Goal: Task Accomplishment & Management: Use online tool/utility

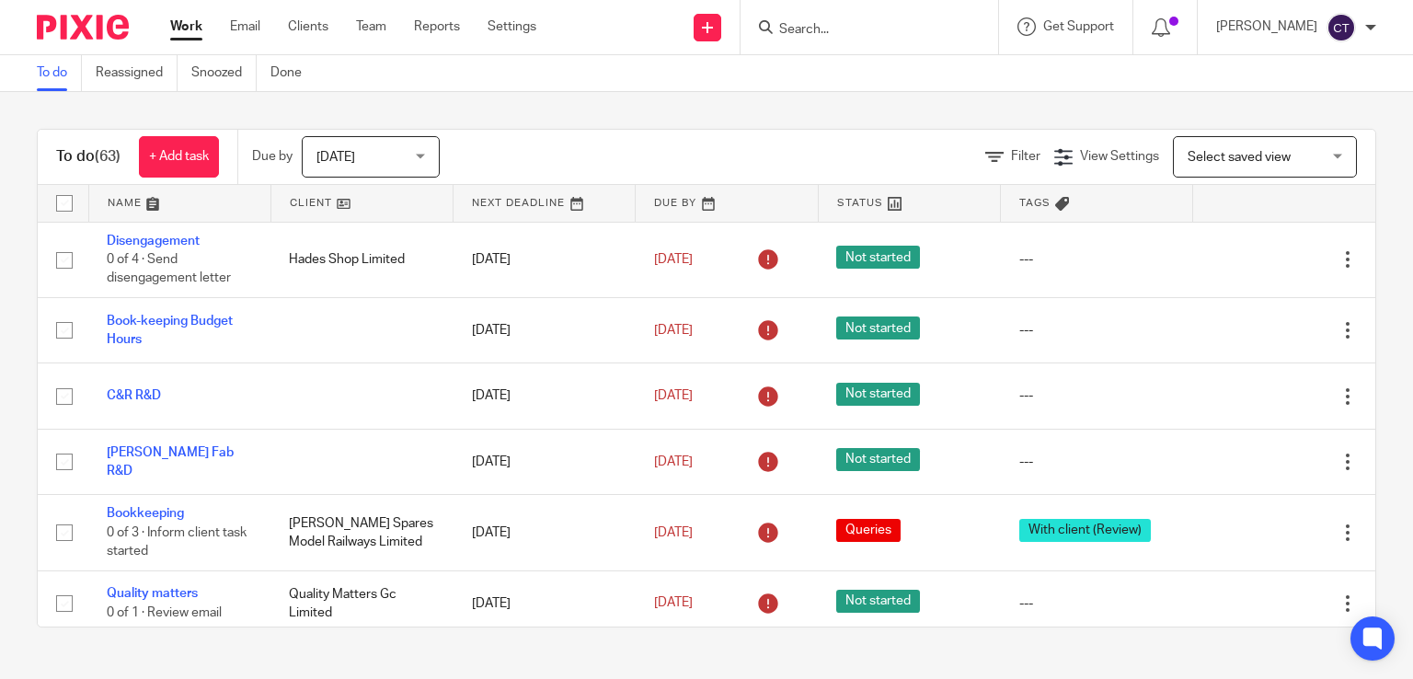
click at [800, 27] on input "Search" at bounding box center [860, 30] width 166 height 17
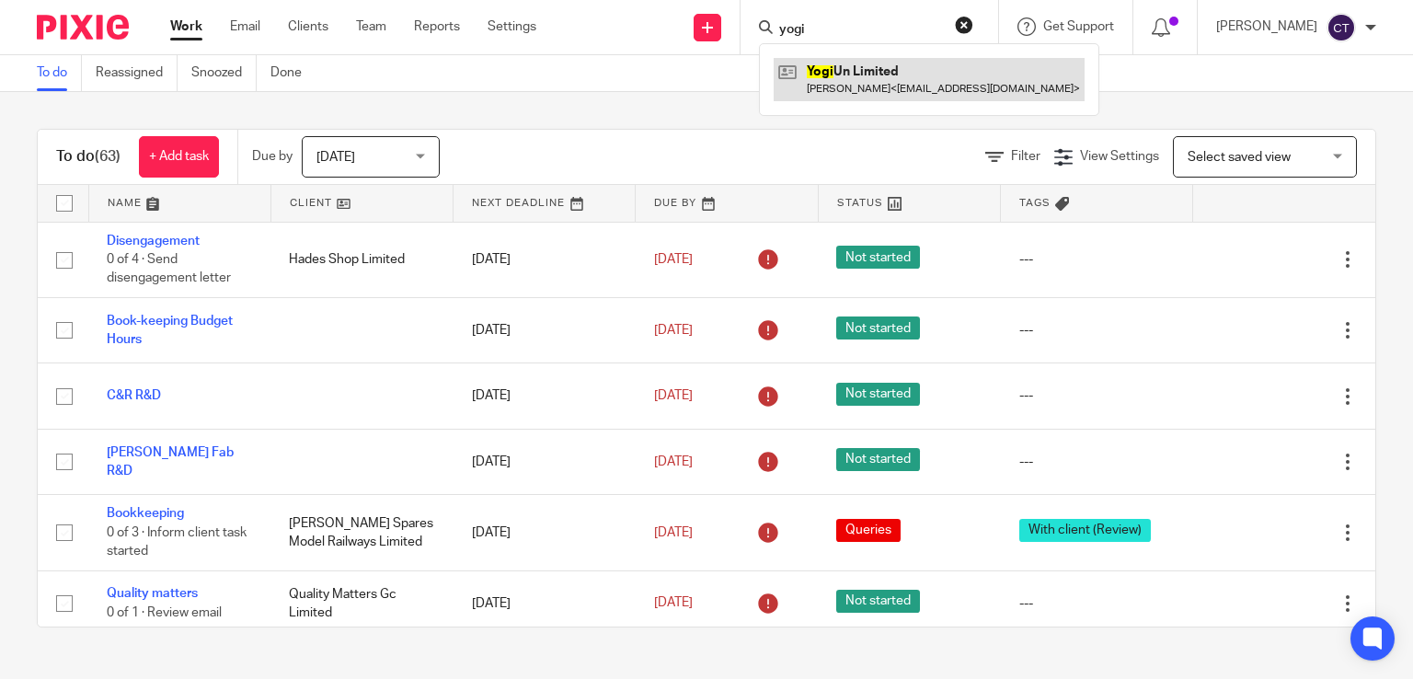
type input "yogi"
click at [901, 85] on link at bounding box center [929, 79] width 311 height 42
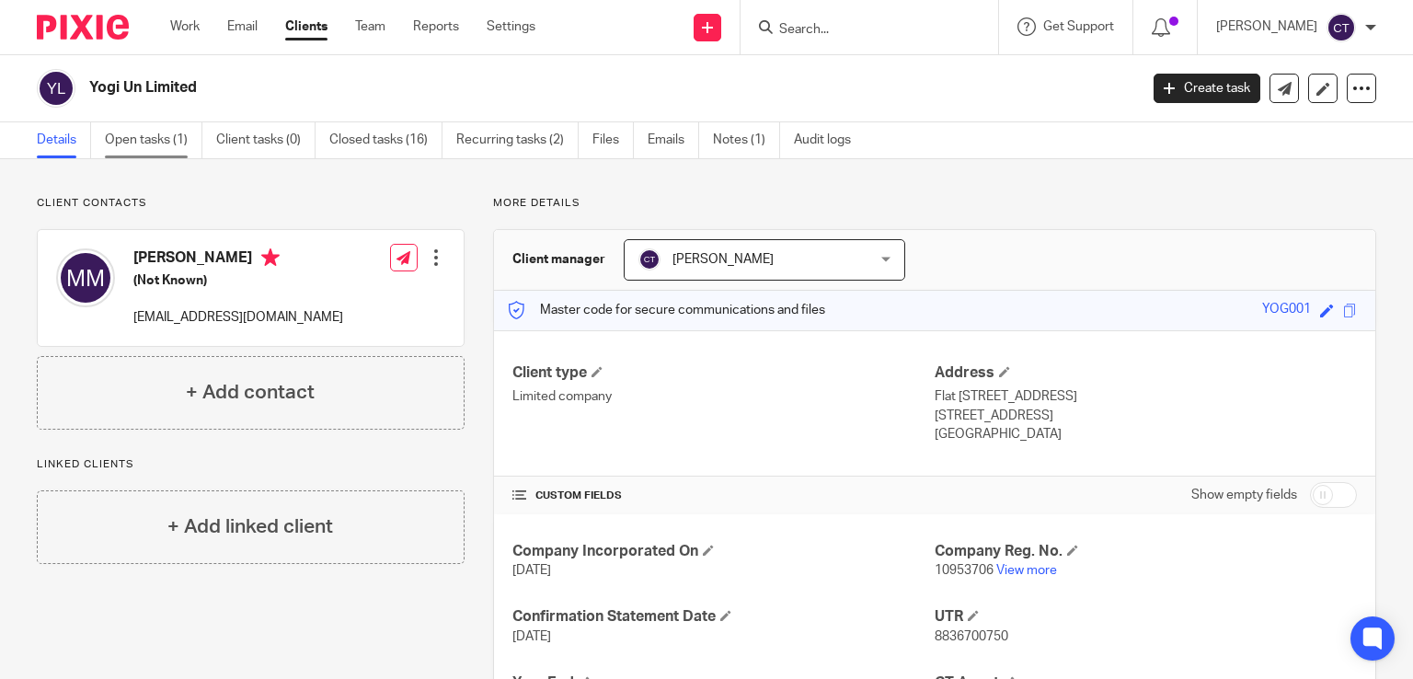
click at [176, 140] on link "Open tasks (1)" at bounding box center [154, 140] width 98 height 36
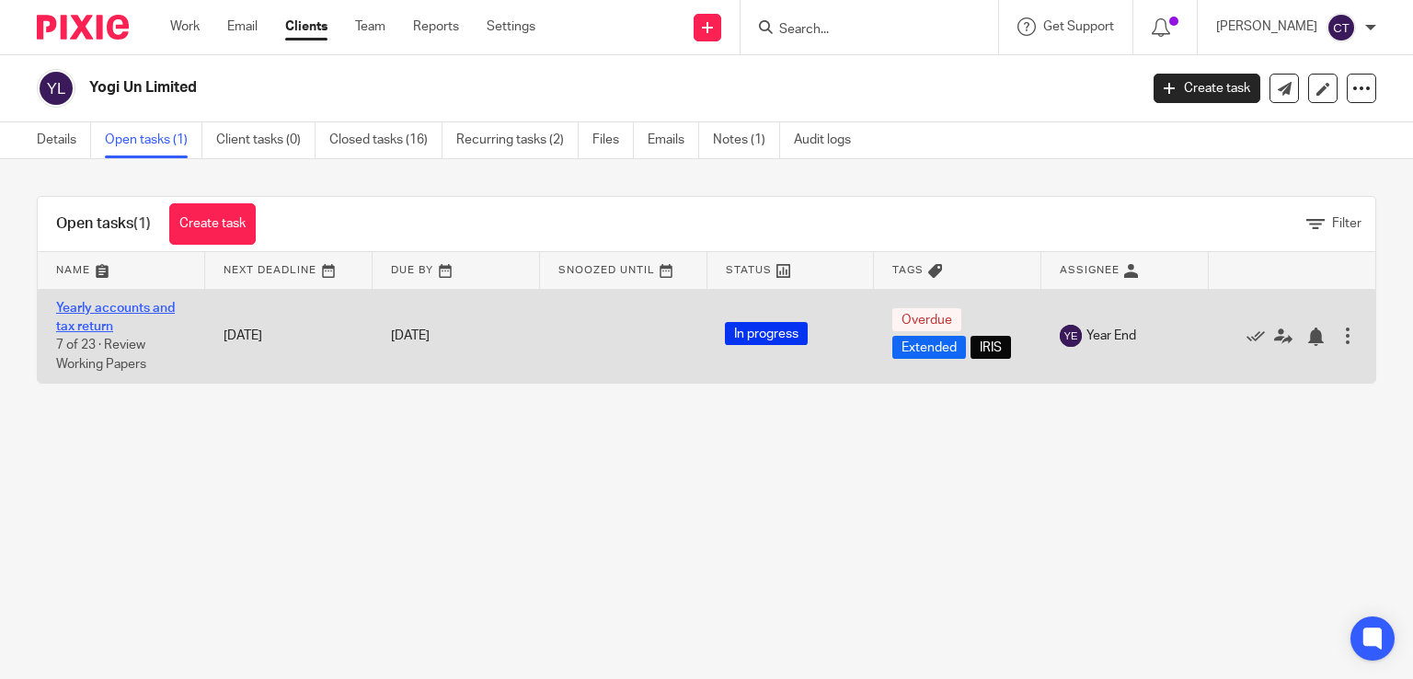
click at [122, 310] on link "Yearly accounts and tax return" at bounding box center [115, 317] width 119 height 31
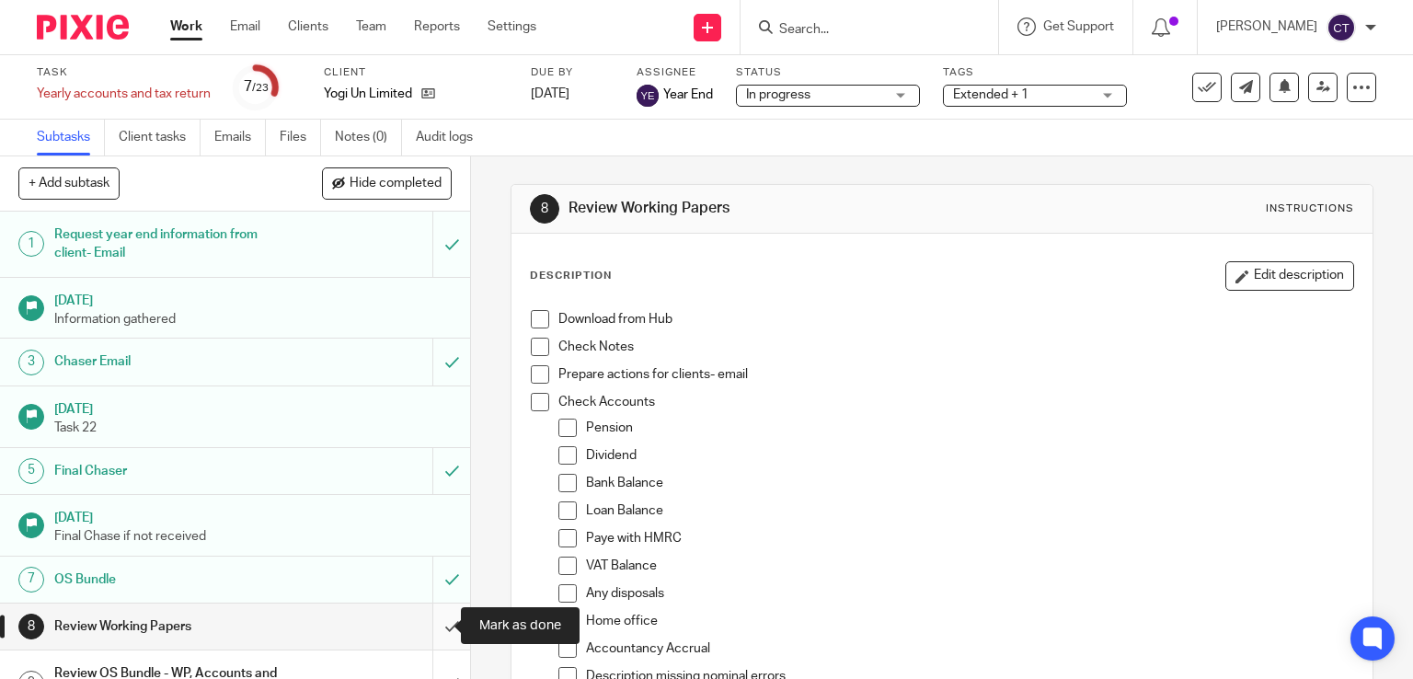
click at [428, 626] on input "submit" at bounding box center [235, 626] width 470 height 46
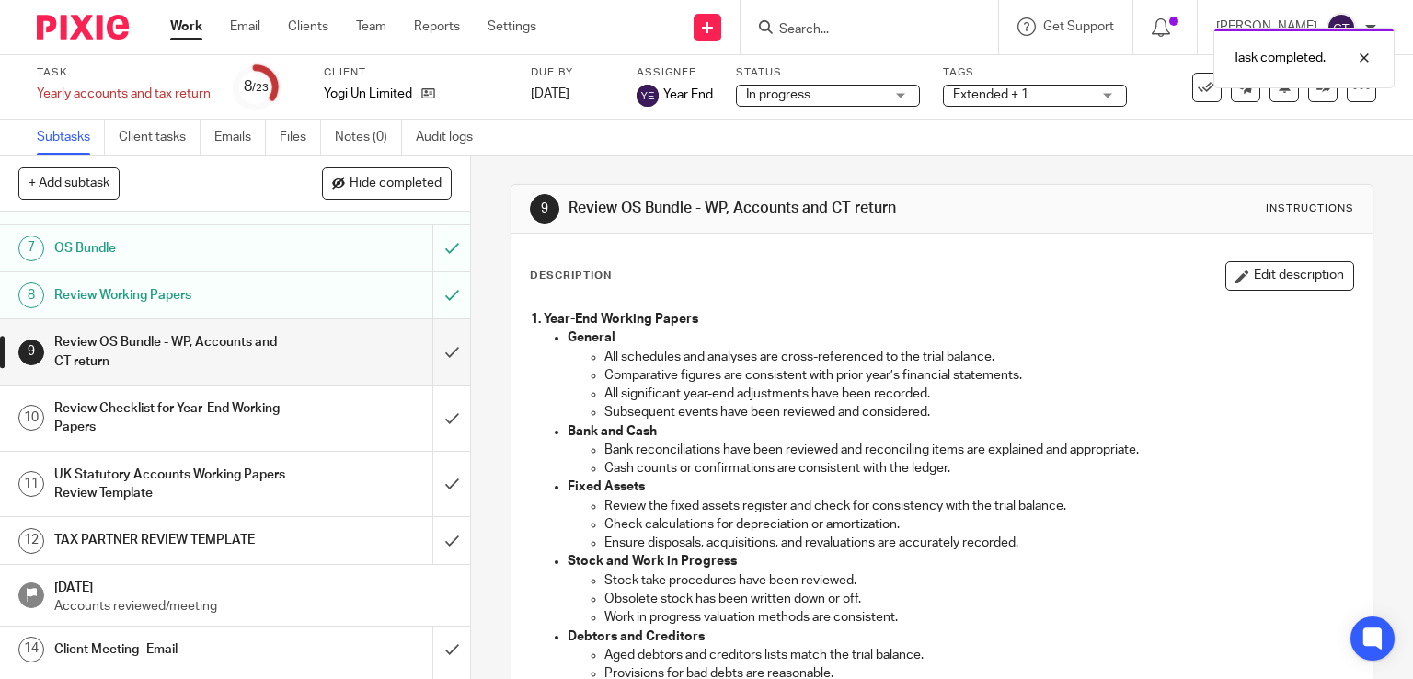
scroll to position [368, 0]
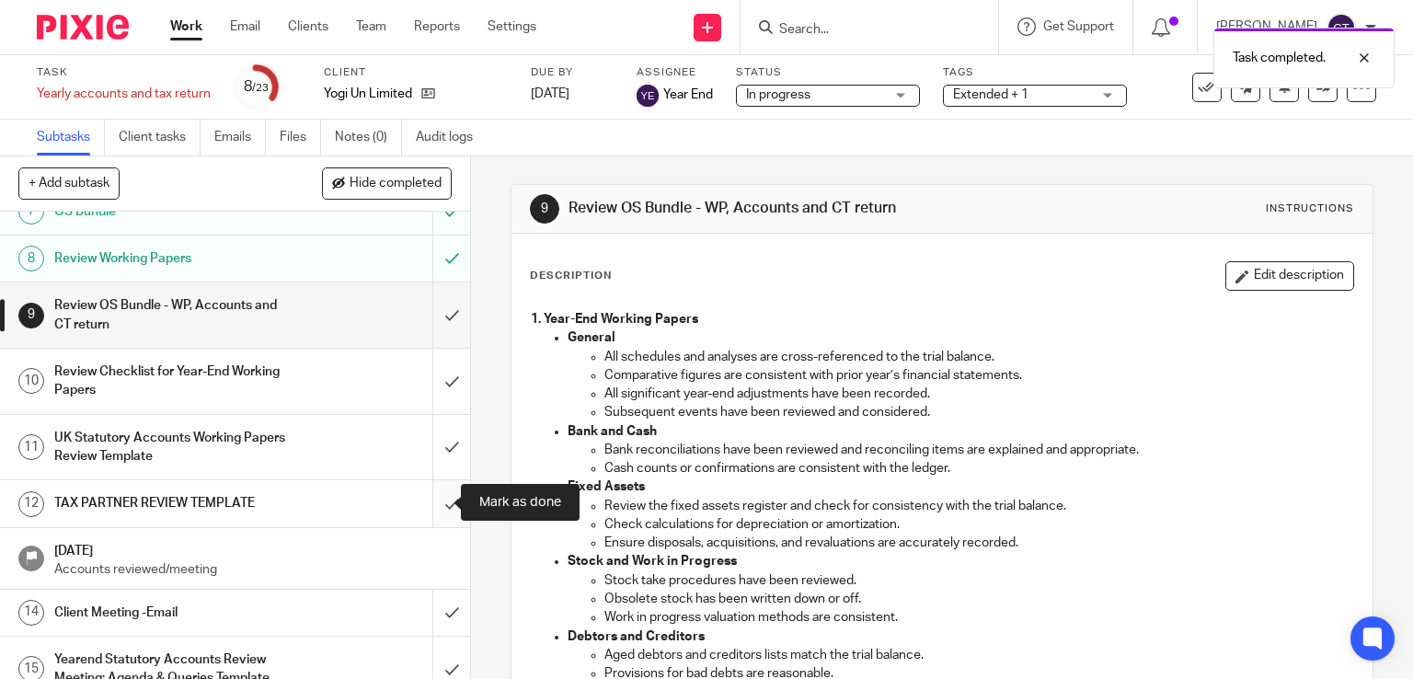
click at [434, 501] on input "submit" at bounding box center [235, 503] width 470 height 46
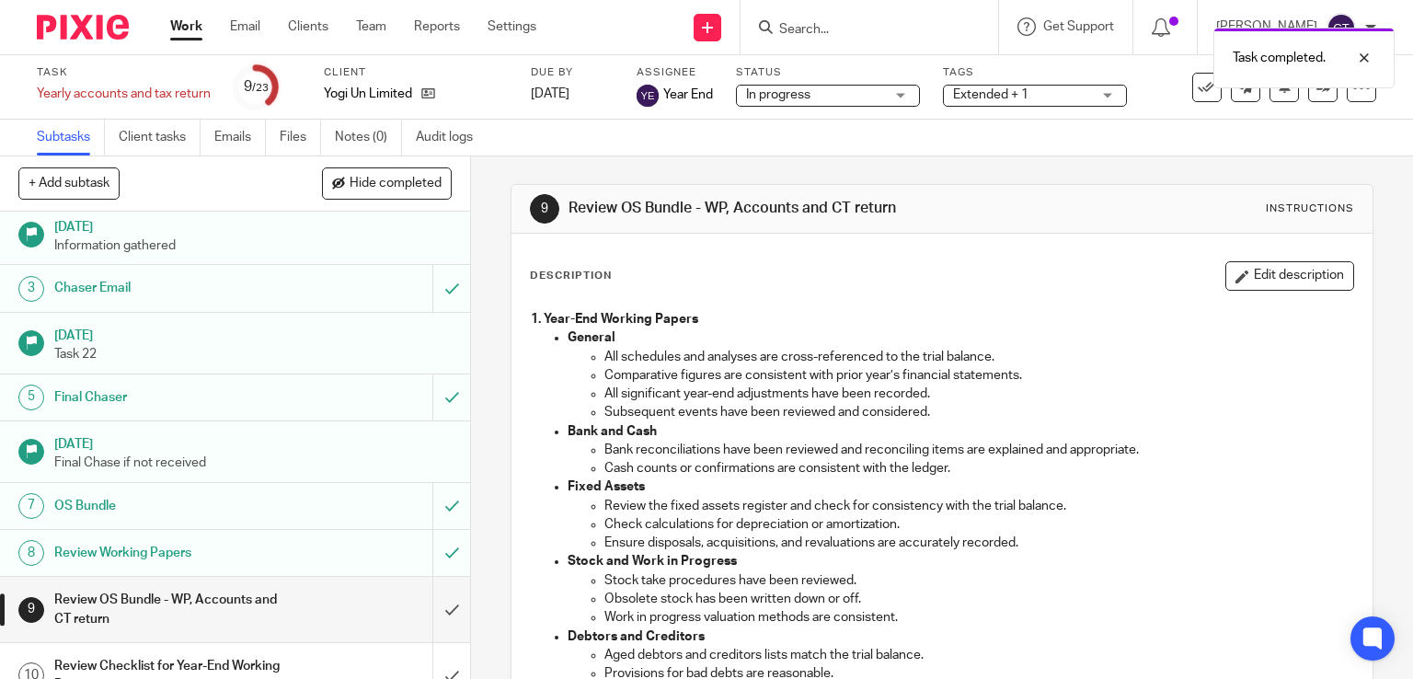
scroll to position [110, 0]
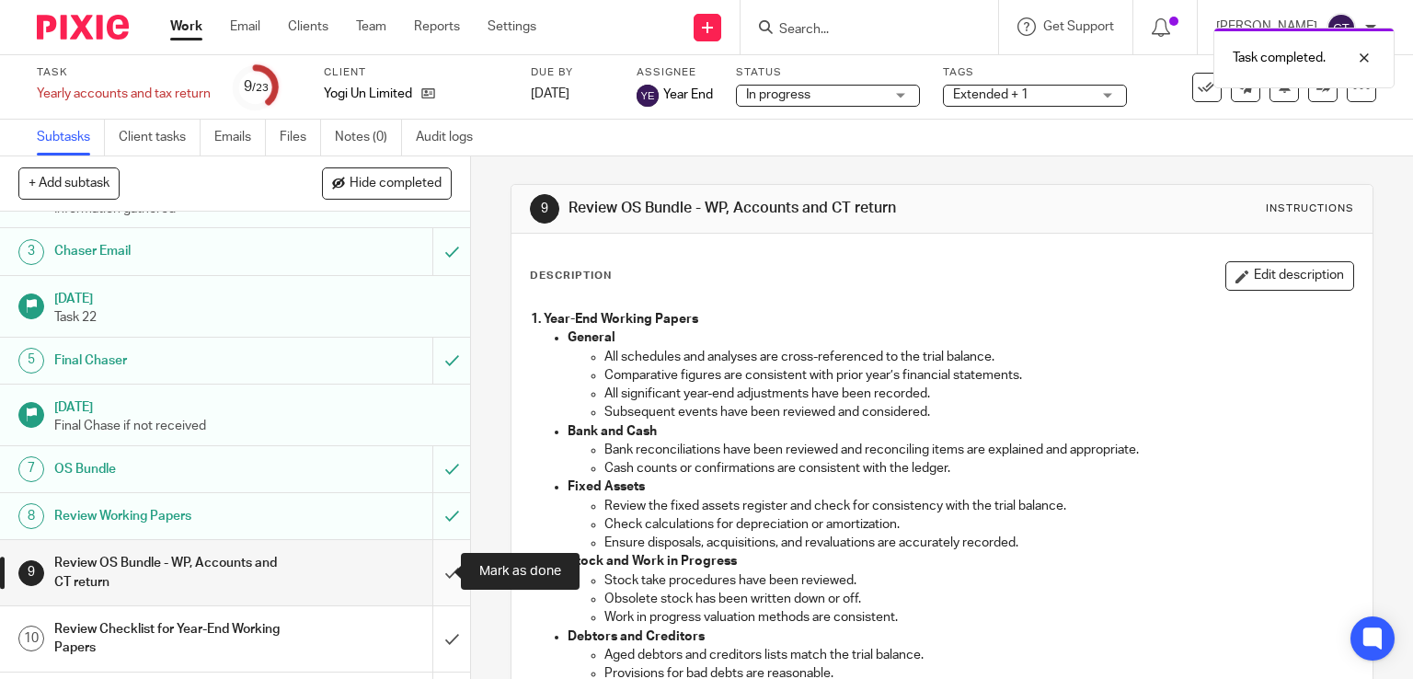
click at [423, 565] on input "submit" at bounding box center [235, 572] width 470 height 65
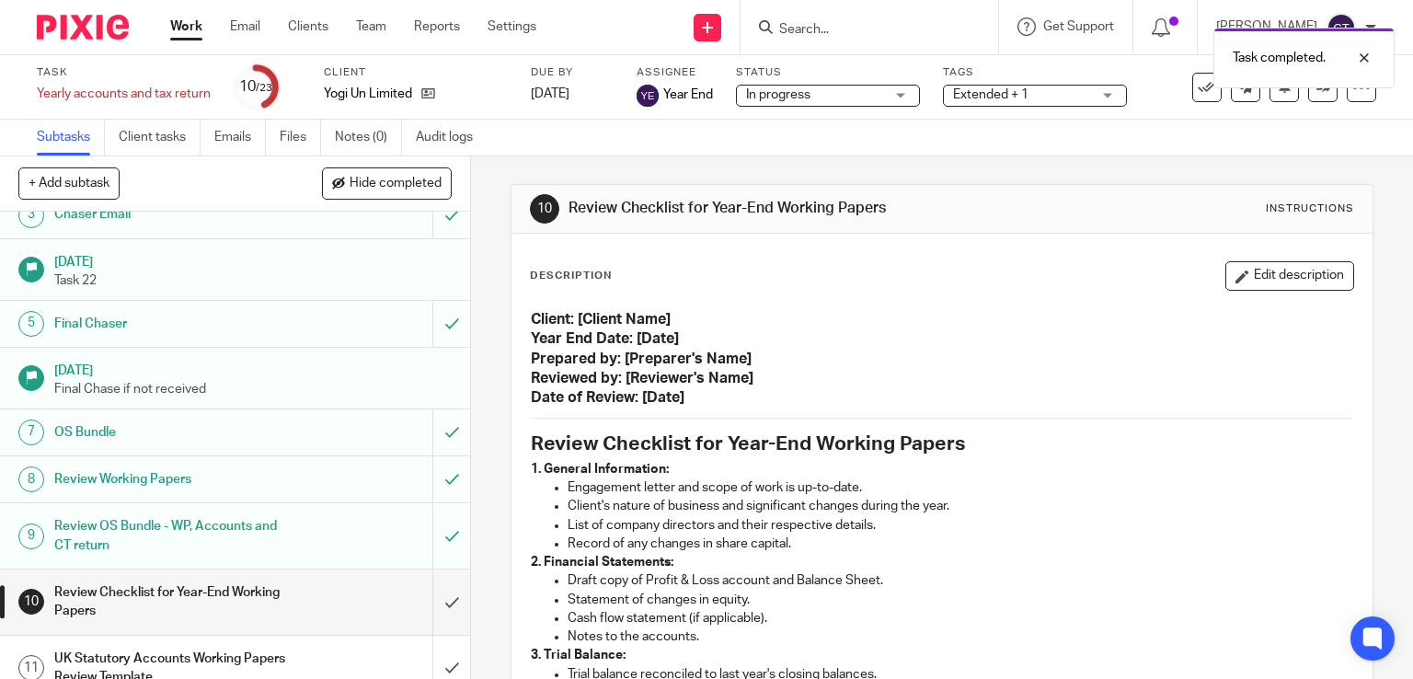
scroll to position [184, 0]
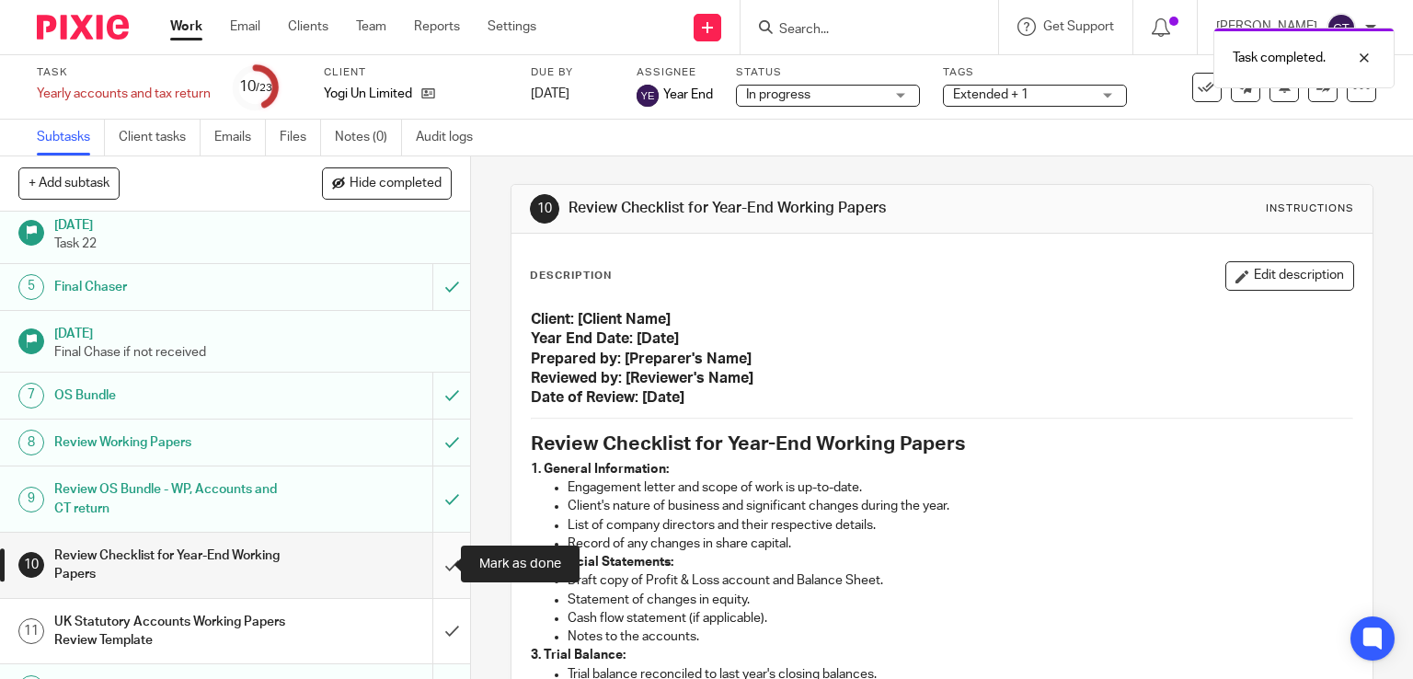
click at [429, 568] on input "submit" at bounding box center [235, 565] width 470 height 65
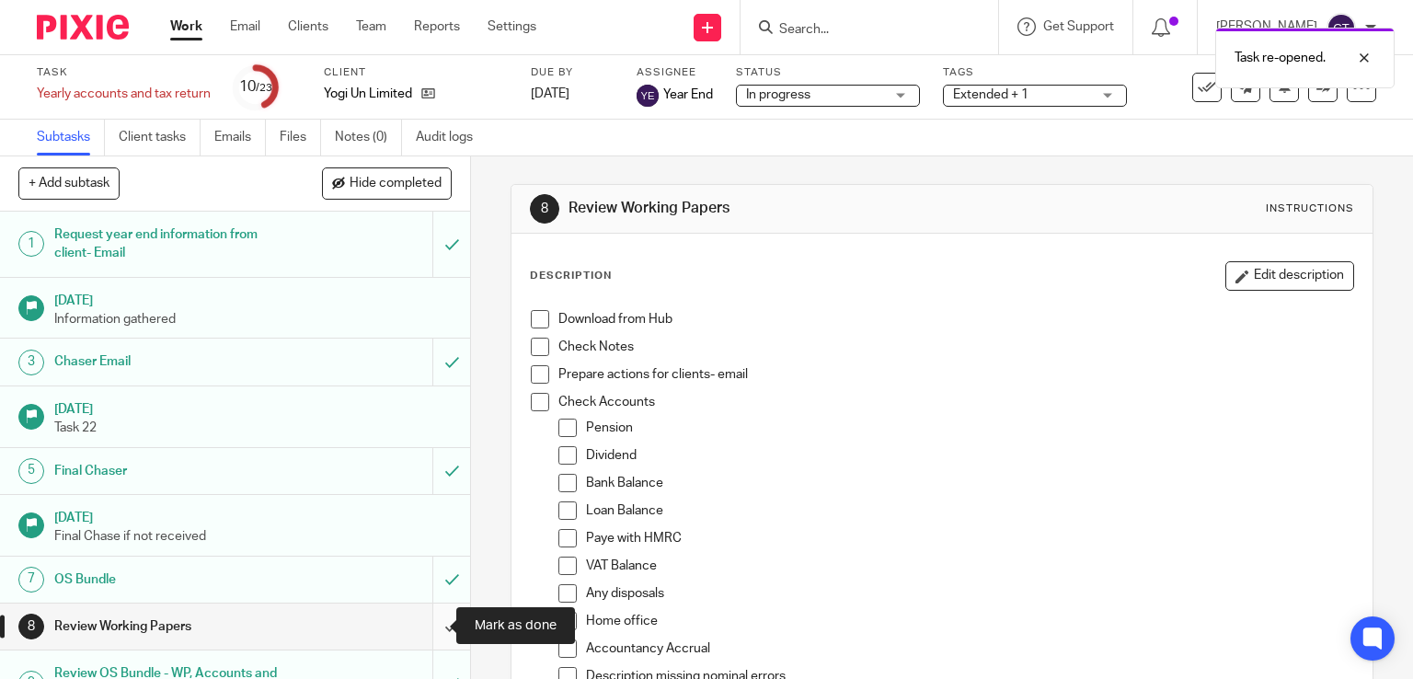
click at [432, 621] on input "submit" at bounding box center [235, 626] width 470 height 46
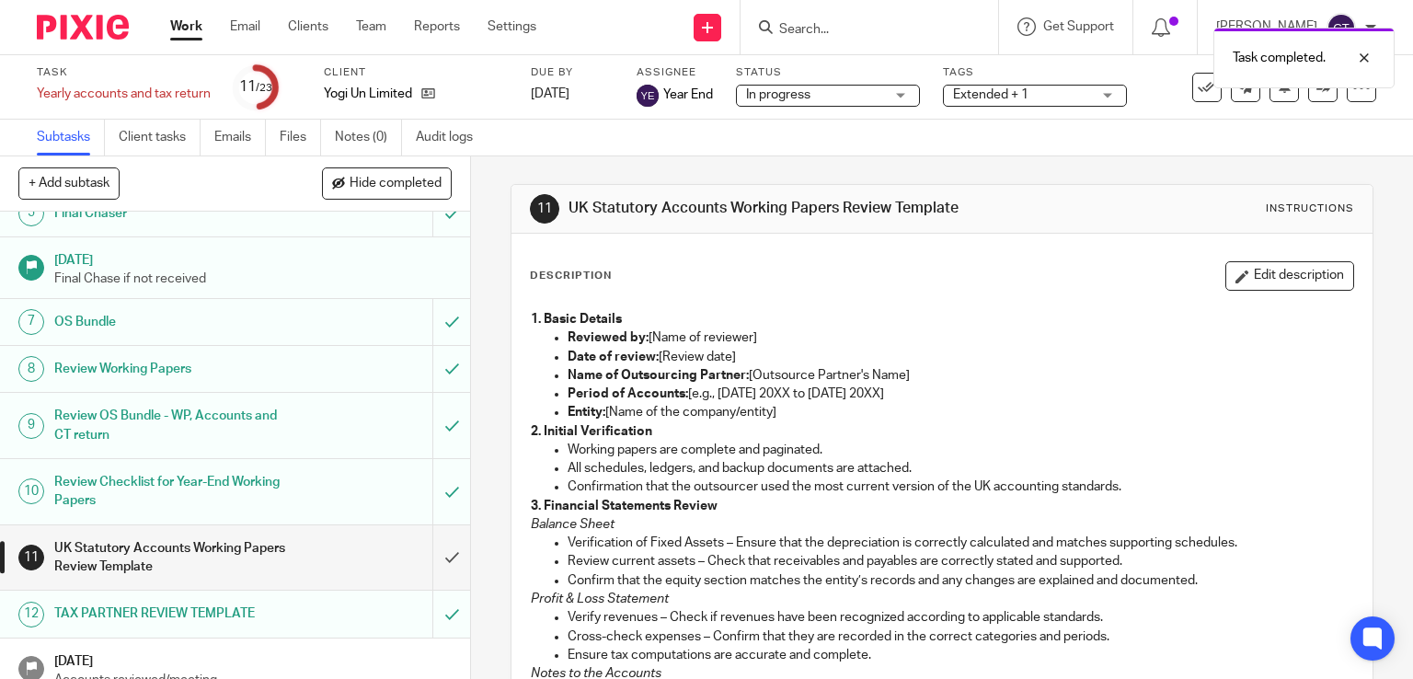
scroll to position [294, 0]
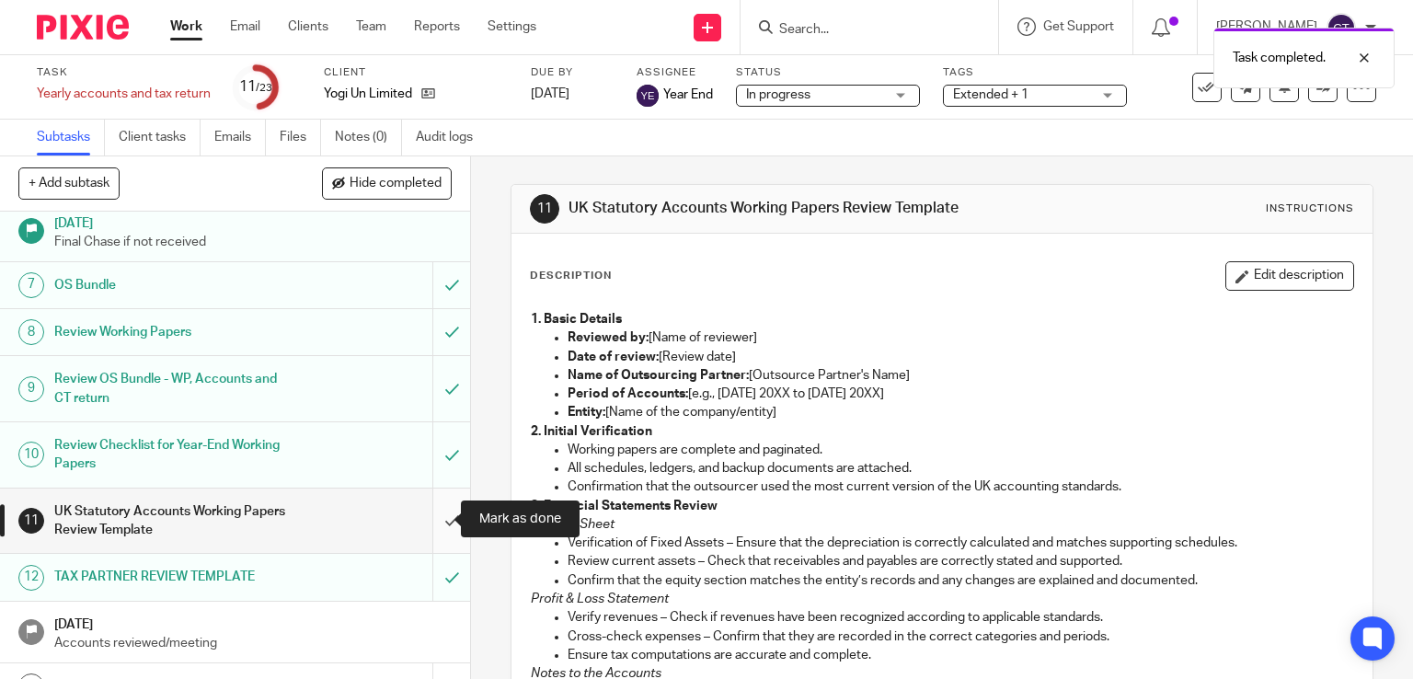
click at [431, 516] on input "submit" at bounding box center [235, 520] width 470 height 65
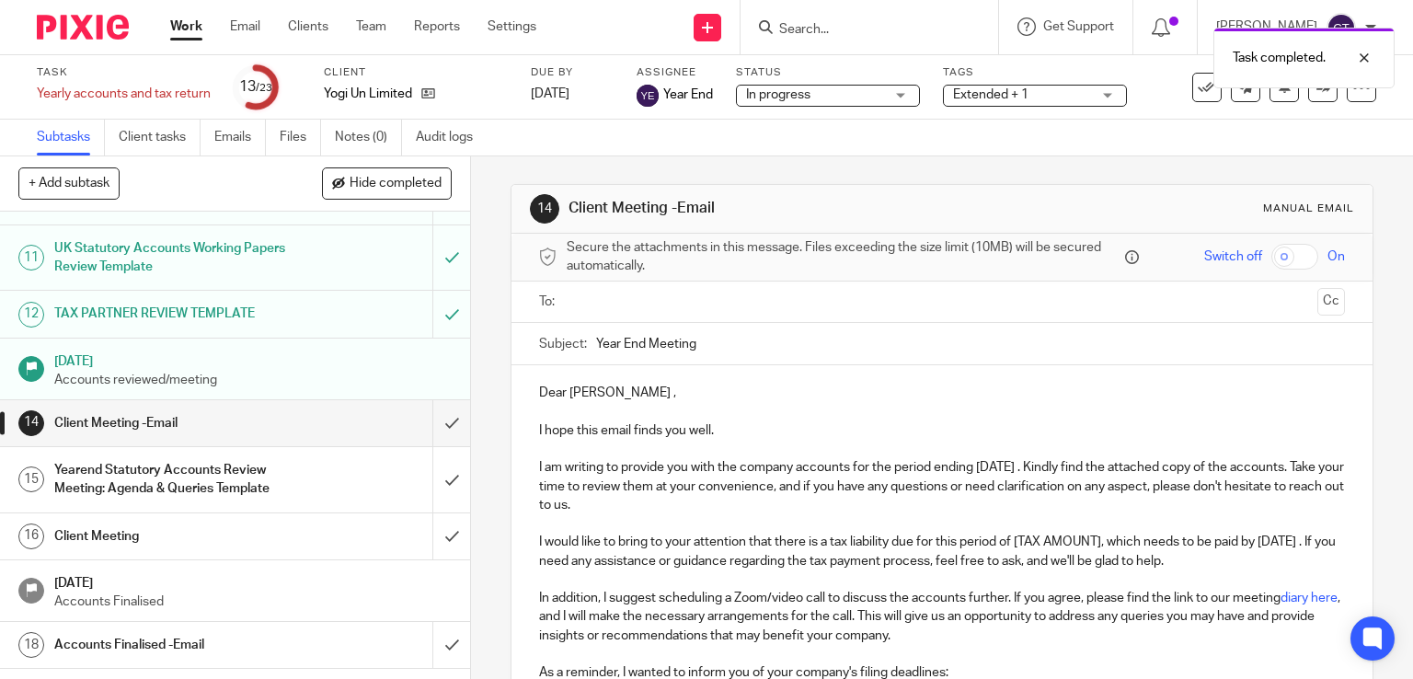
scroll to position [580, 0]
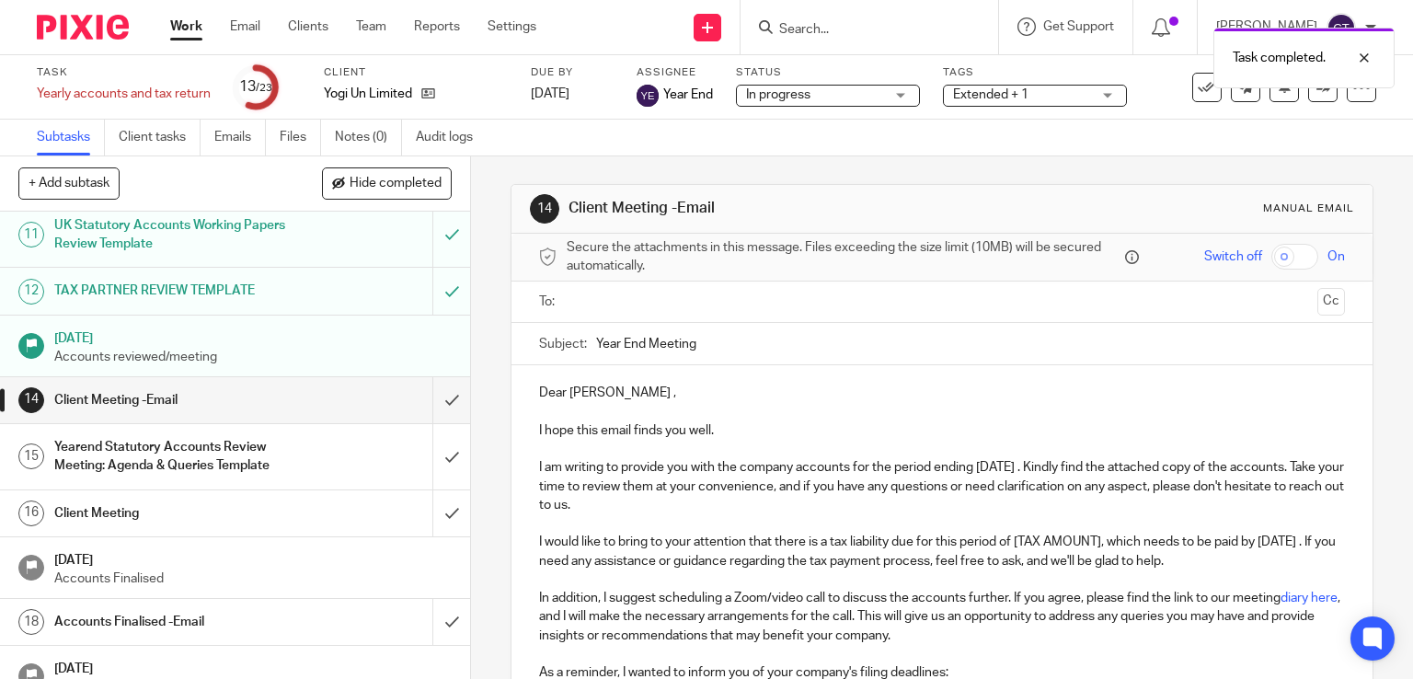
click at [574, 310] on input "text" at bounding box center [941, 302] width 737 height 21
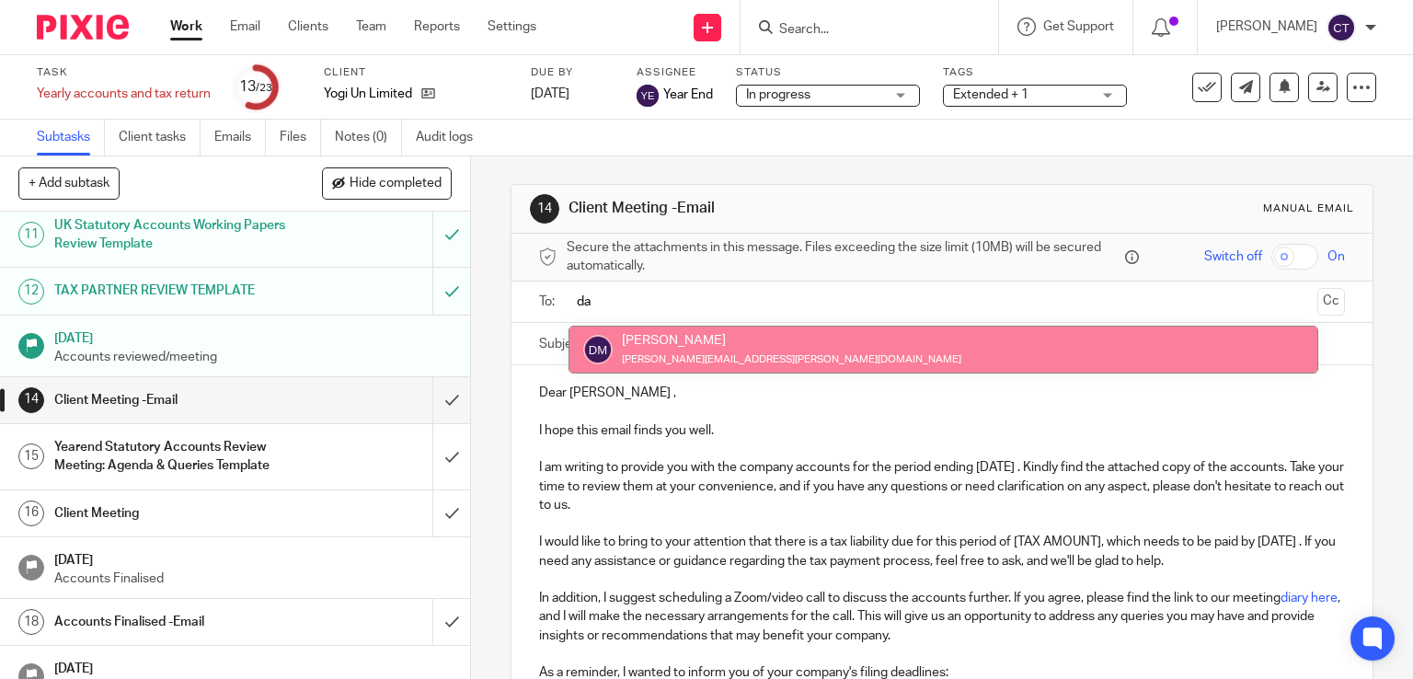
type input "da"
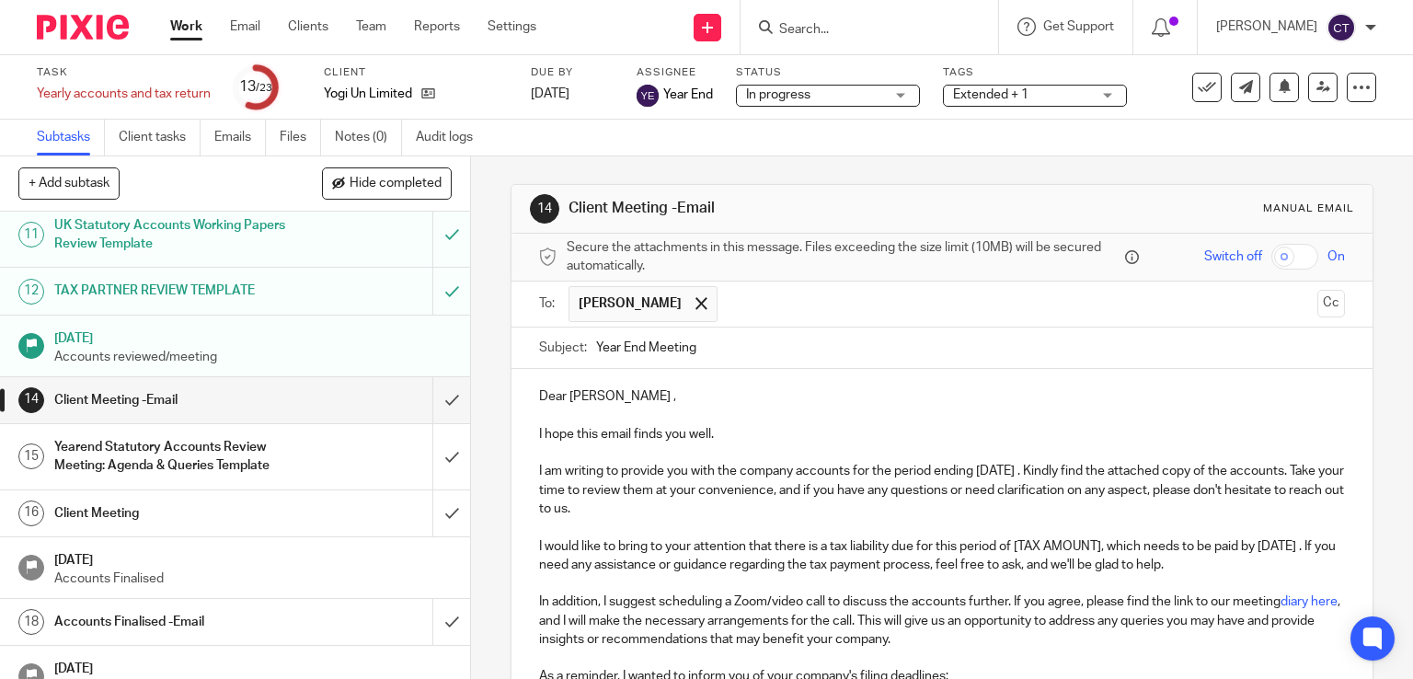
click at [708, 346] on input "Year End Meeting" at bounding box center [971, 347] width 750 height 41
type input "Year End Yogi Un"
click at [532, 390] on div "Dear [PERSON_NAME] , I hope this email finds you well. I am writing to provide …" at bounding box center [942, 664] width 862 height 591
click at [539, 391] on p "Dear [PERSON_NAME] ," at bounding box center [942, 396] width 807 height 18
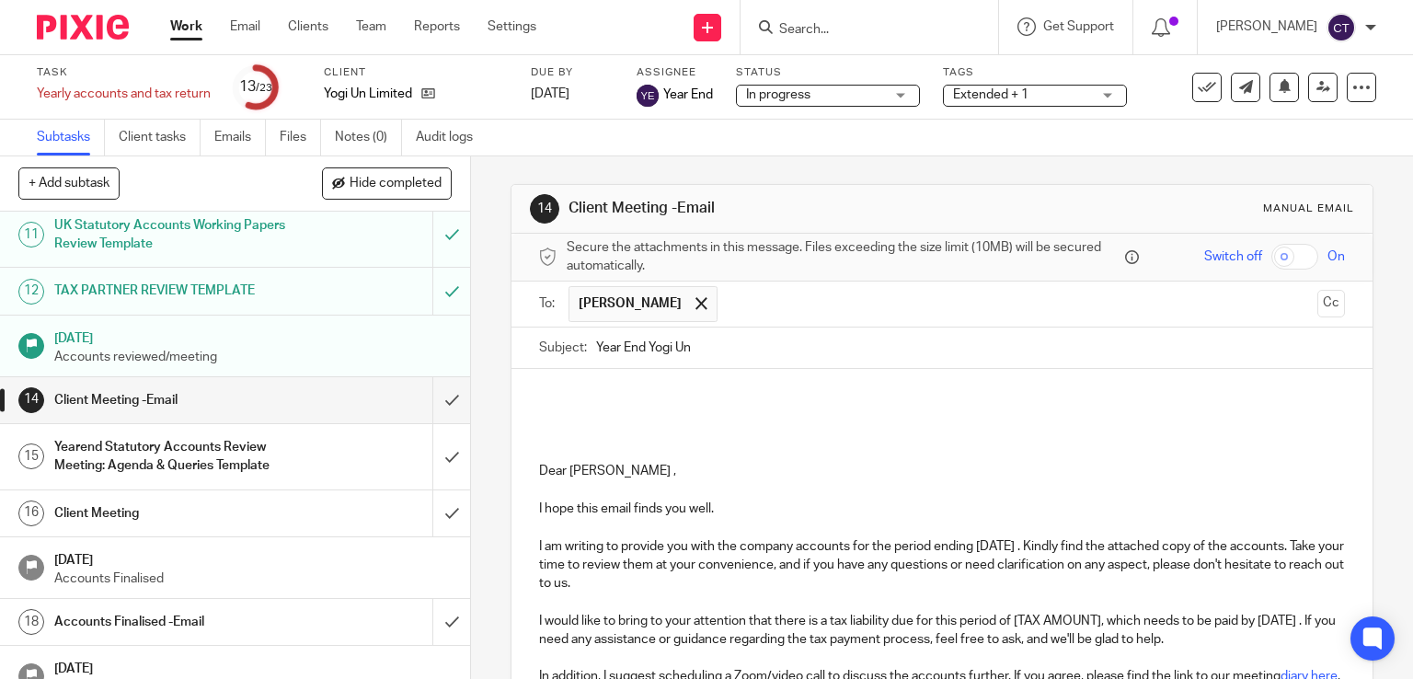
click at [539, 391] on p at bounding box center [942, 396] width 807 height 18
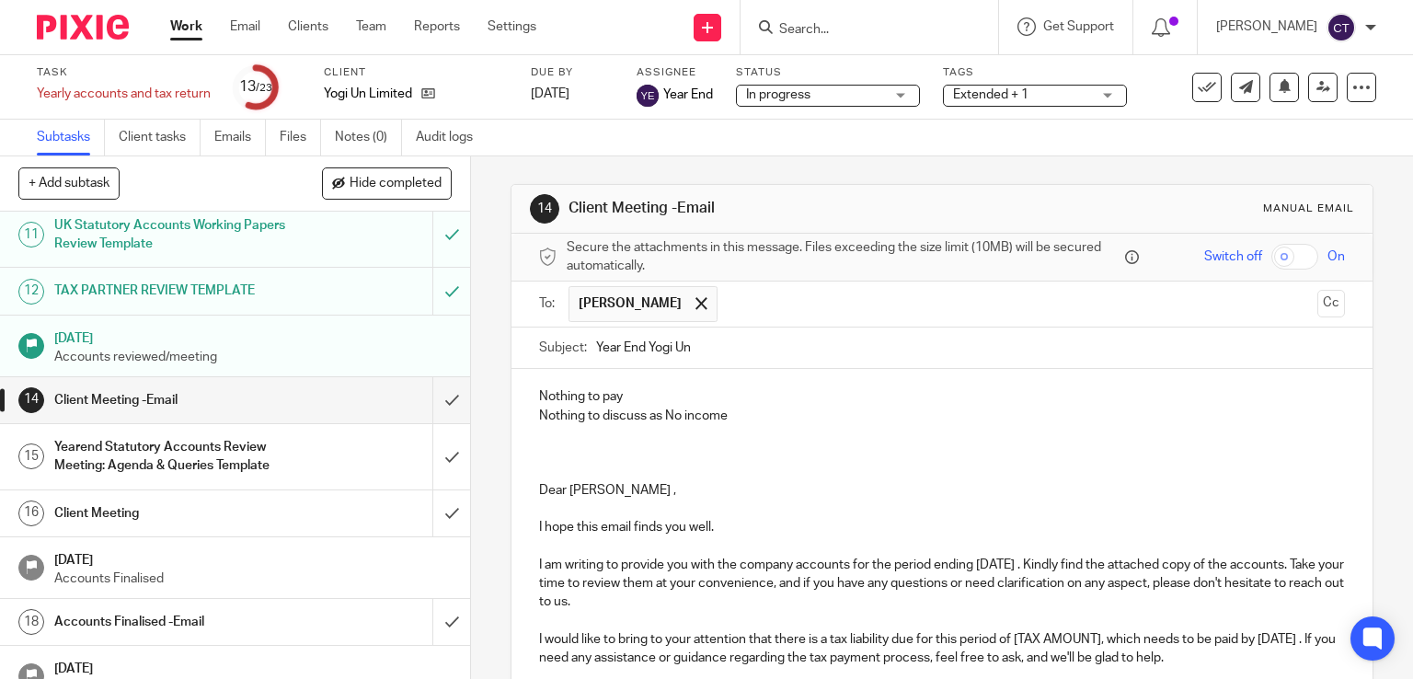
scroll to position [537, 0]
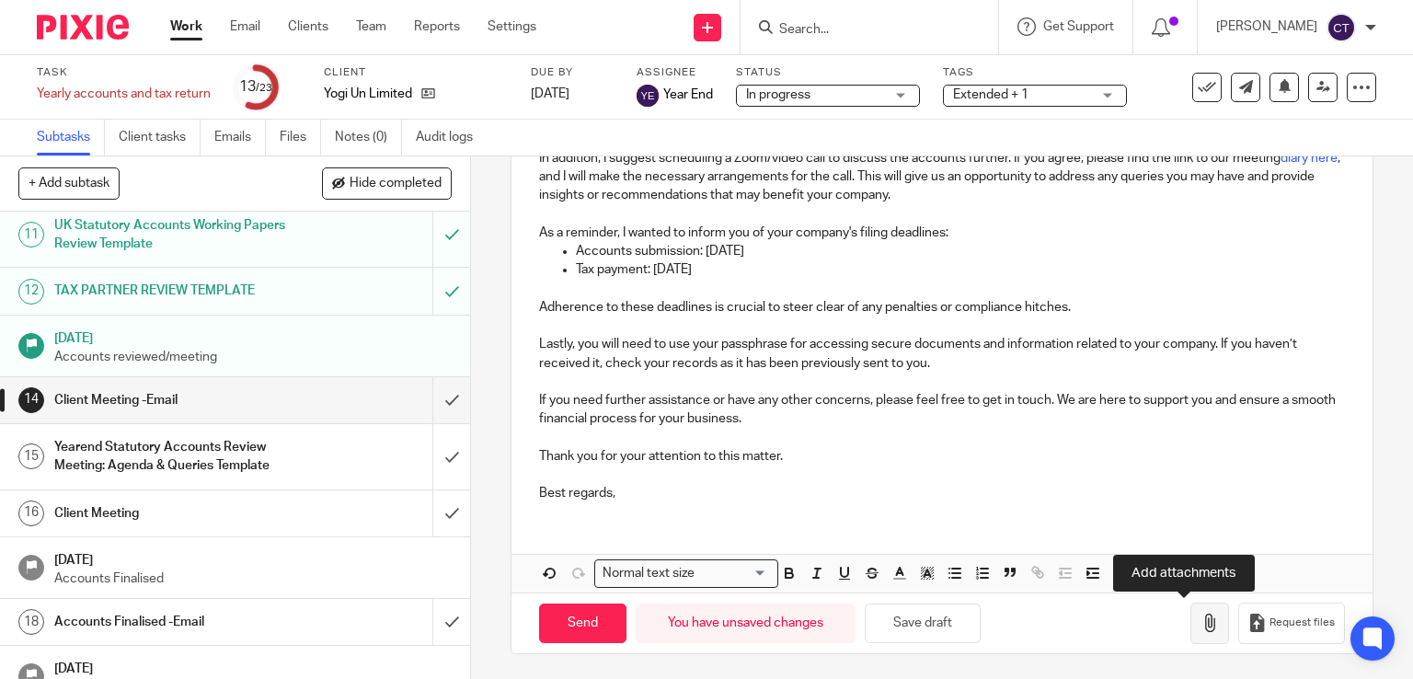
click at [1200, 628] on icon "button" at bounding box center [1209, 623] width 18 height 18
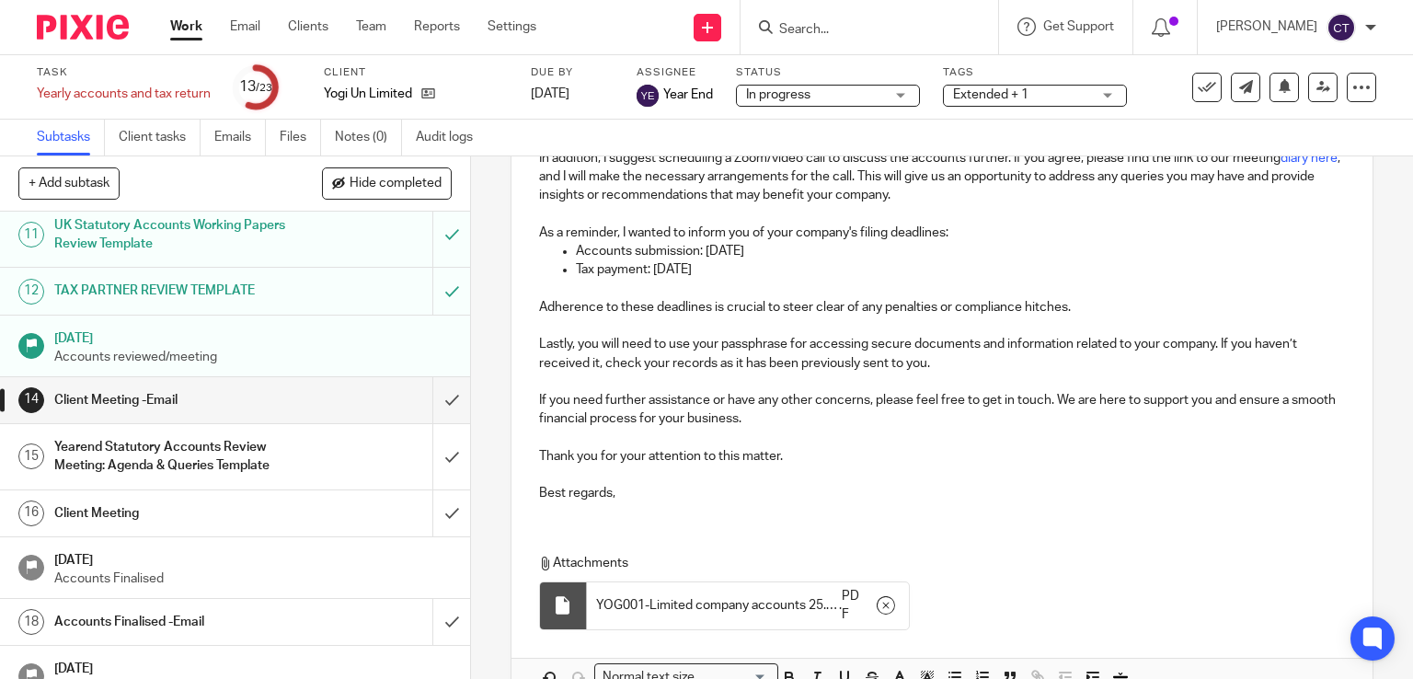
click at [1005, 85] on div "Extended + 1" at bounding box center [1035, 96] width 184 height 22
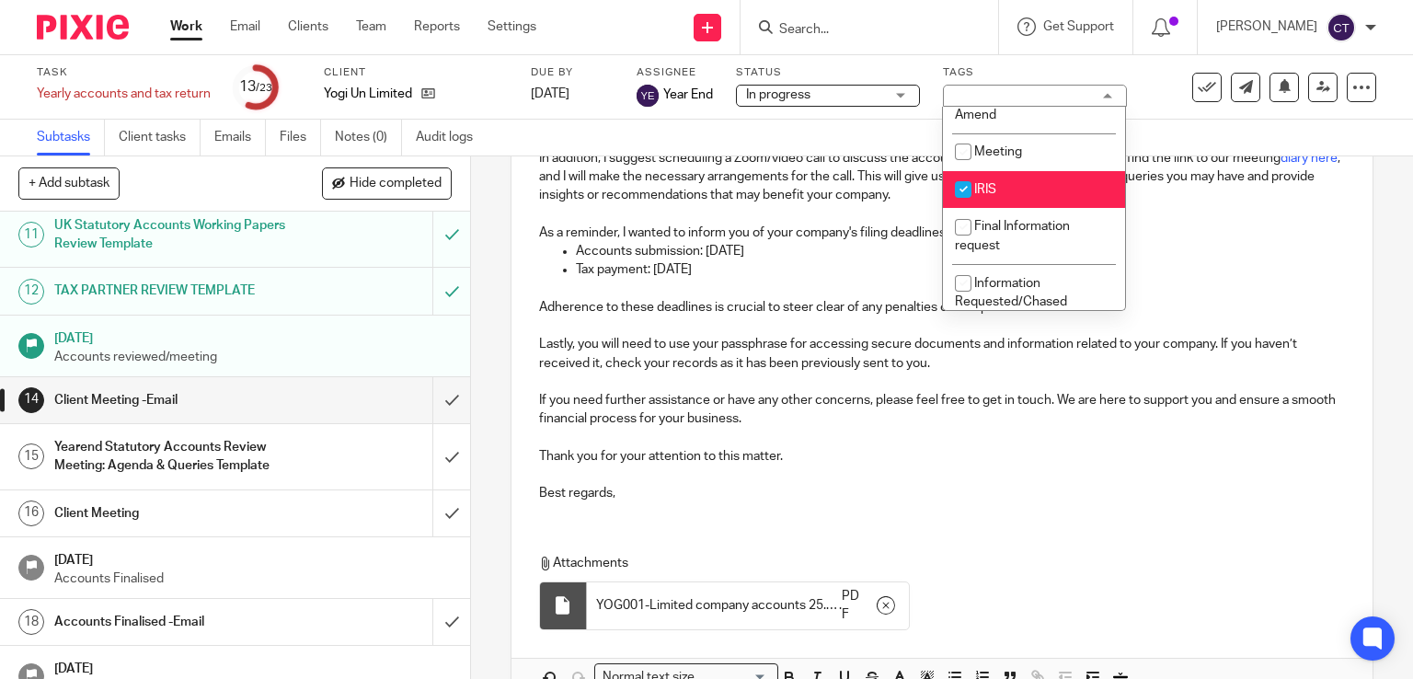
scroll to position [627, 0]
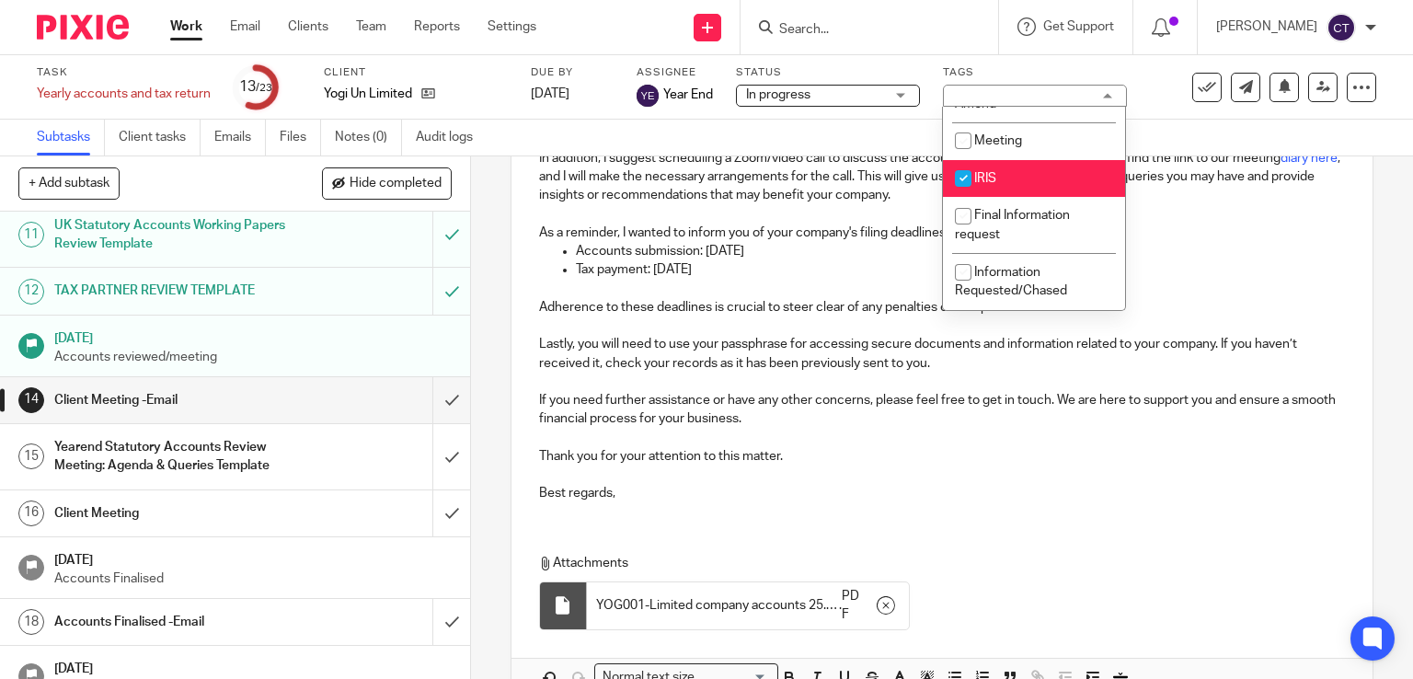
click at [1078, 176] on li "IRIS" at bounding box center [1034, 179] width 182 height 38
checkbox input "false"
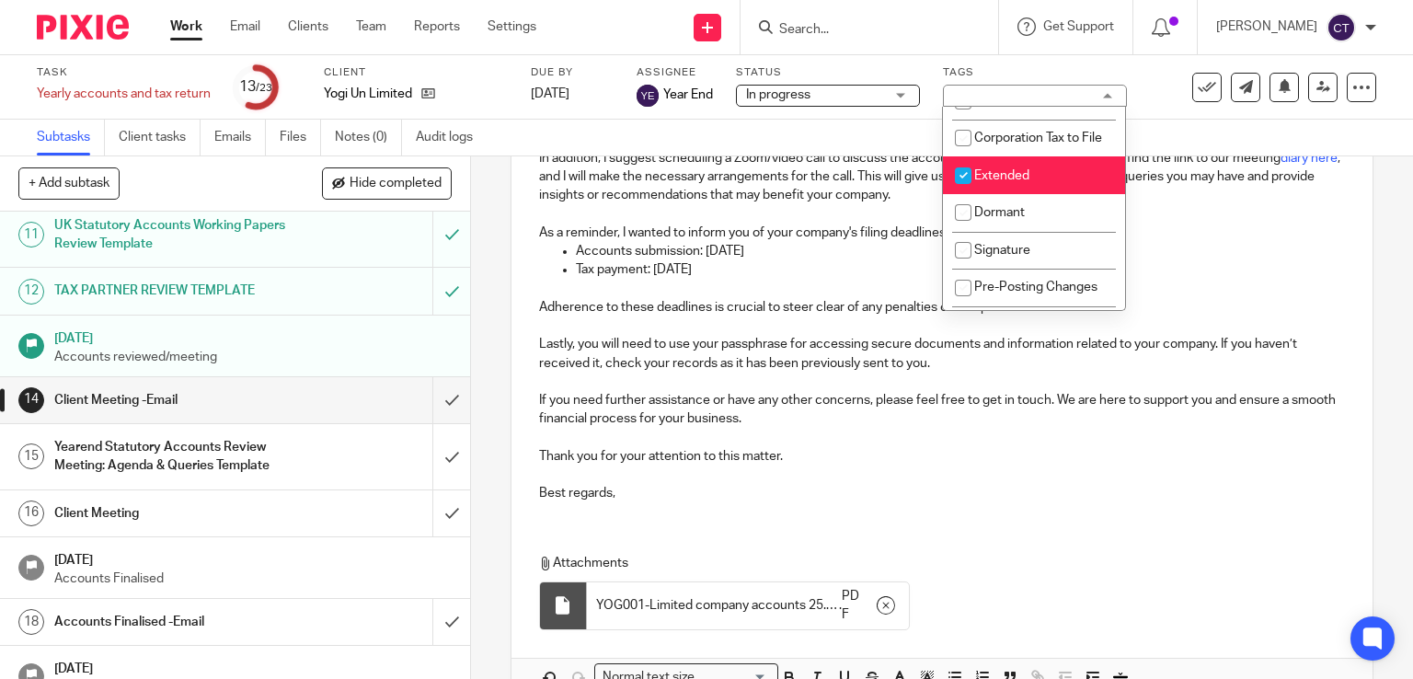
scroll to position [327, 0]
click at [1080, 190] on li "Extended" at bounding box center [1034, 172] width 182 height 38
checkbox input "false"
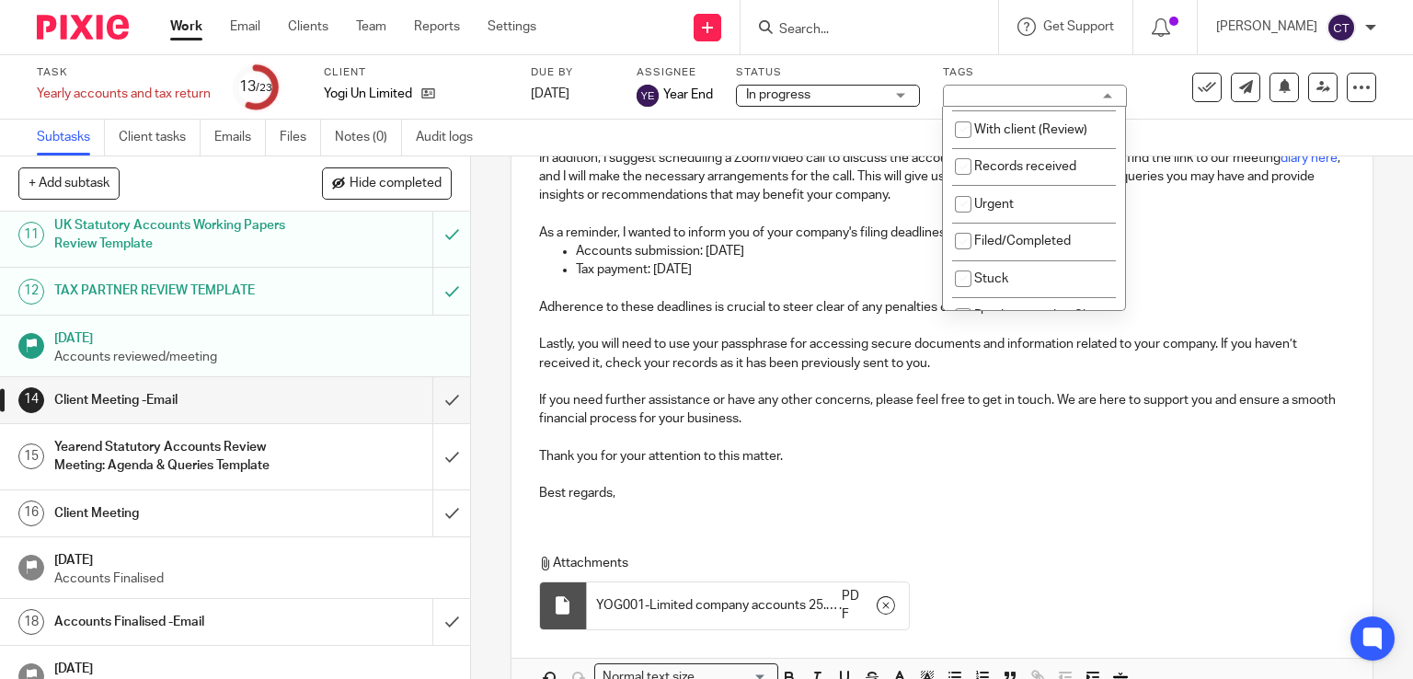
scroll to position [0, 0]
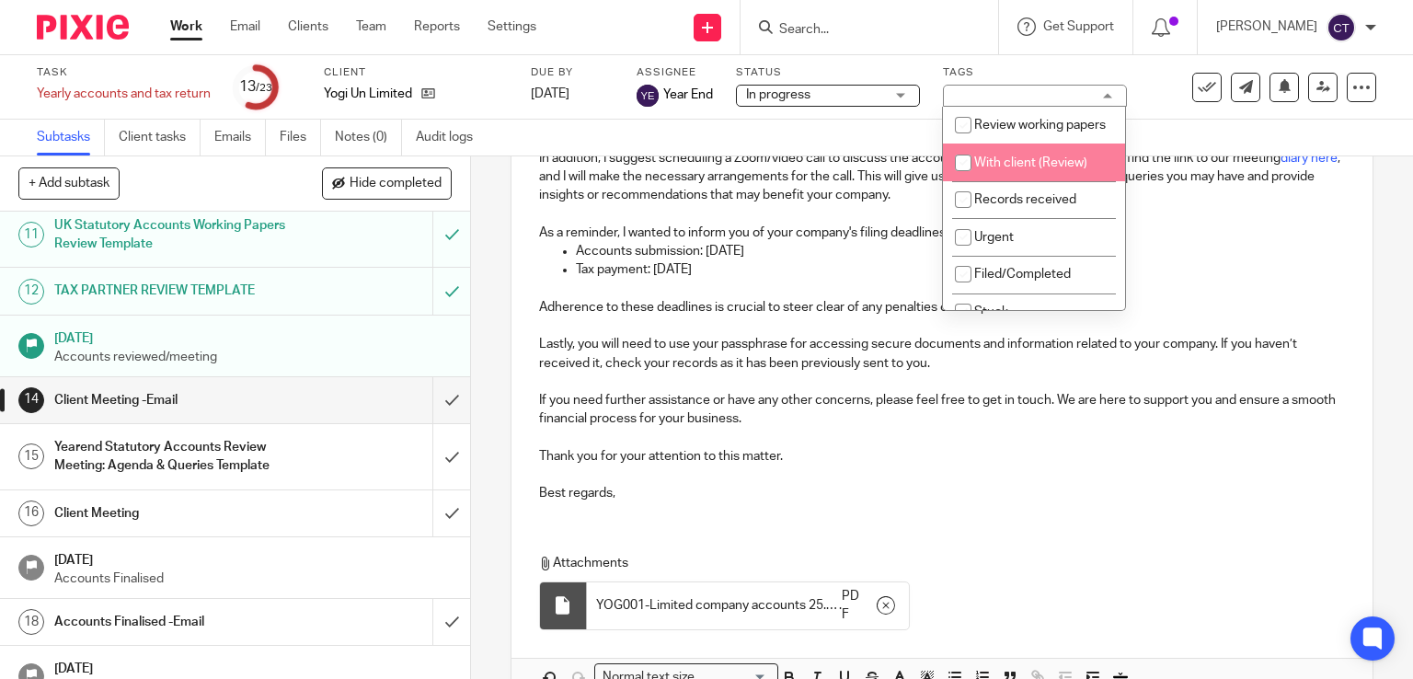
click at [1071, 169] on span "With client (Review)" at bounding box center [1030, 162] width 113 height 13
checkbox input "true"
click at [1176, 583] on div "Attachments YOG001-Limited company accounts 25.1-LTD-CMT-20250921 . PDF" at bounding box center [934, 597] width 790 height 86
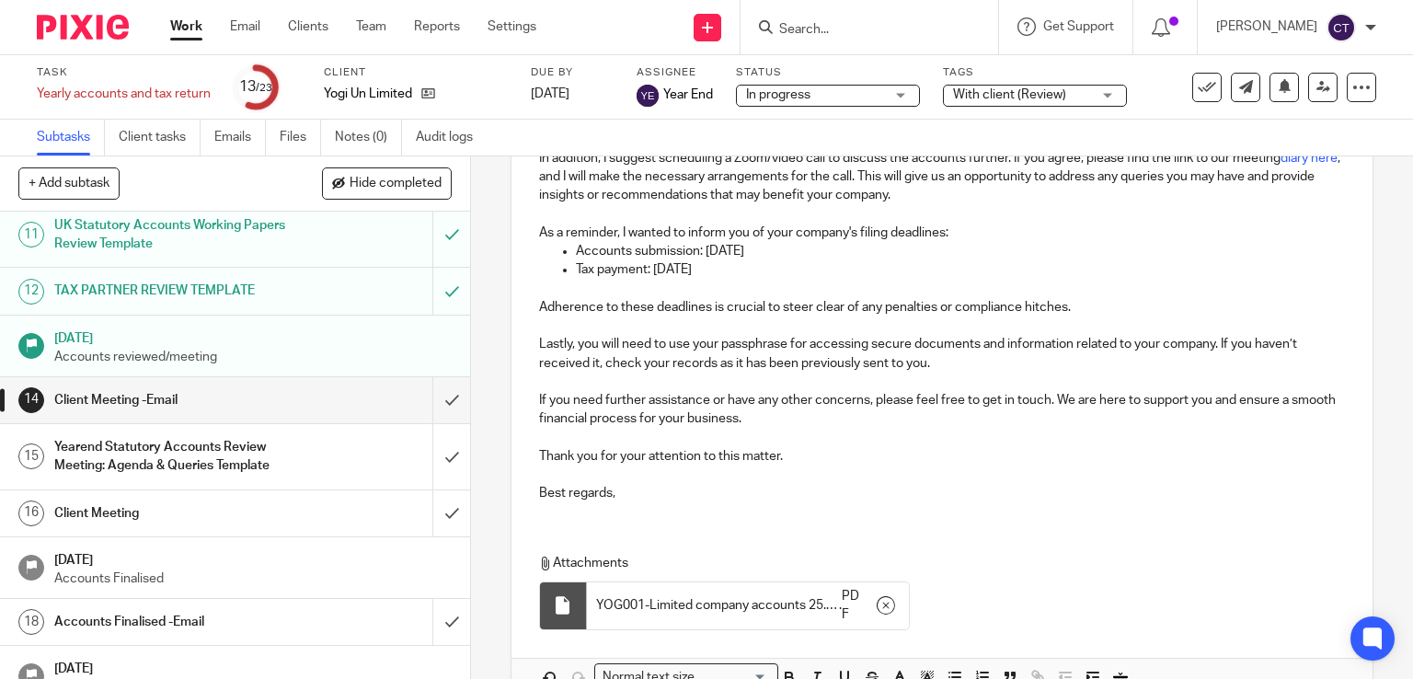
scroll to position [640, 0]
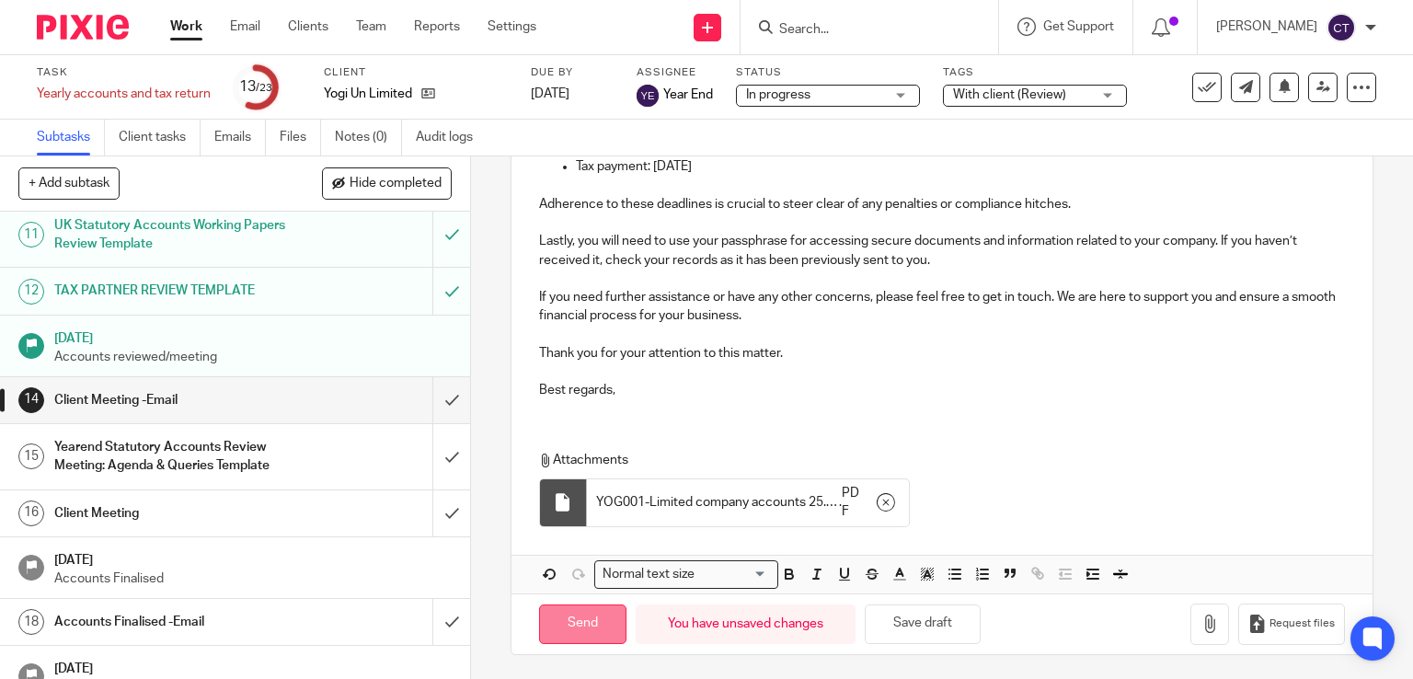
click at [584, 622] on input "Send" at bounding box center [582, 624] width 87 height 40
type input "Sent"
